Goal: Navigation & Orientation: Find specific page/section

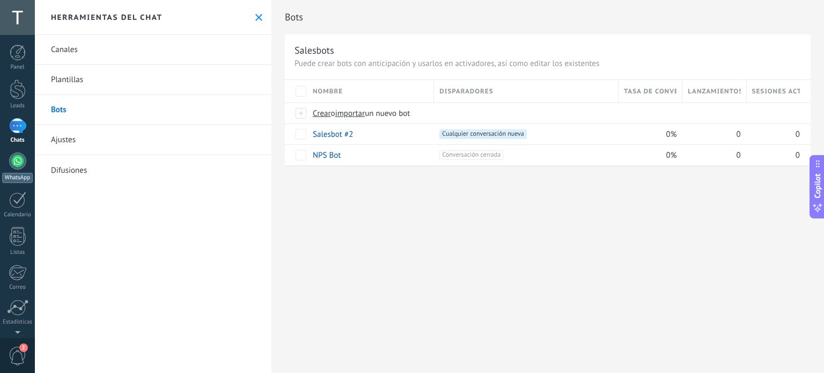
click at [15, 159] on div at bounding box center [17, 160] width 17 height 17
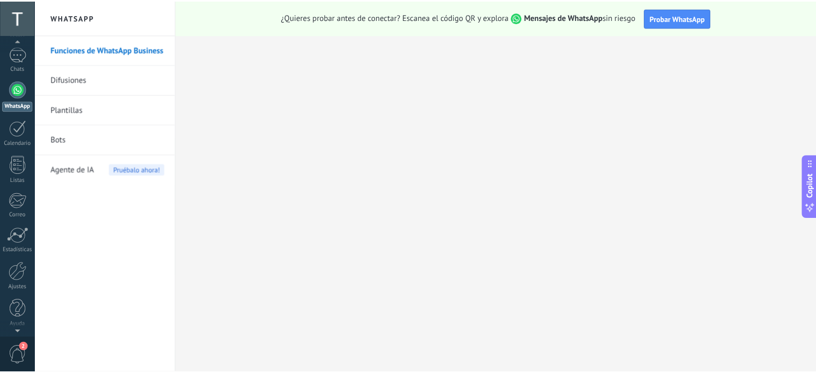
scroll to position [73, 0]
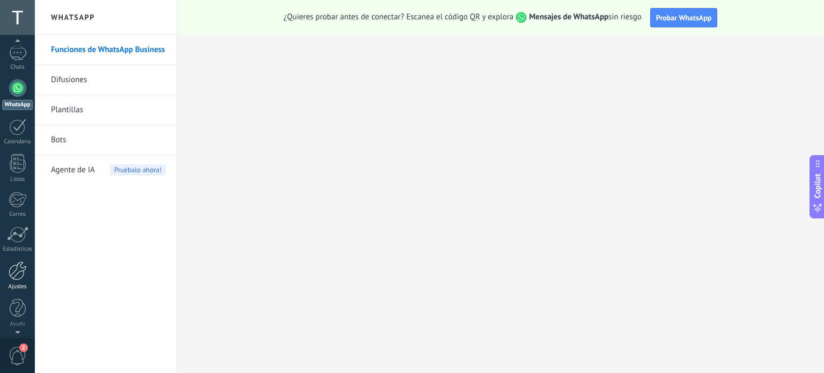
click at [24, 275] on div at bounding box center [18, 270] width 18 height 19
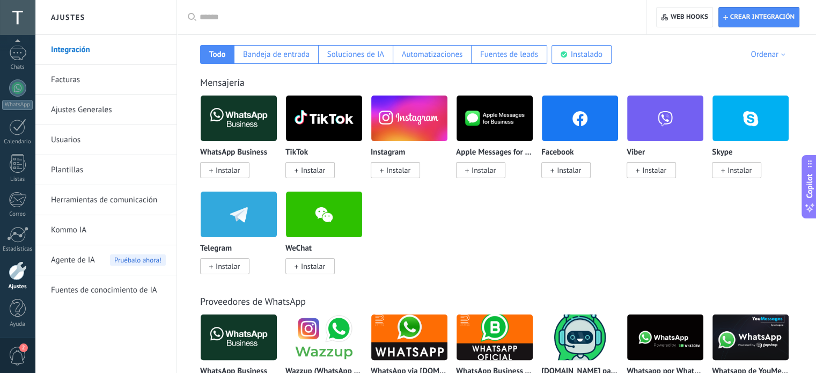
scroll to position [161, 0]
